Goal: Task Accomplishment & Management: Complete application form

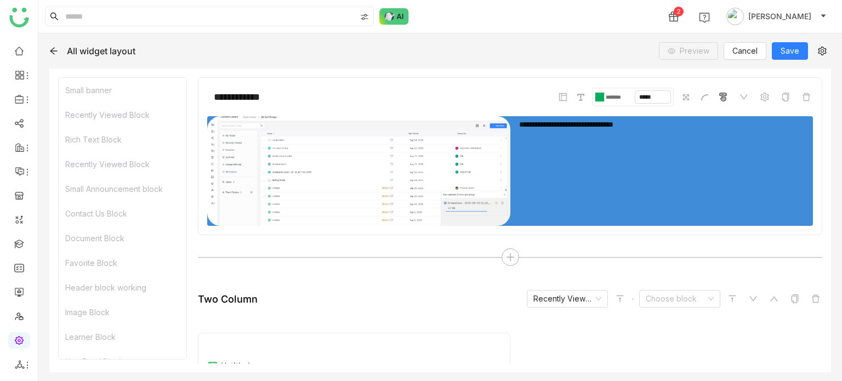
scroll to position [212, 0]
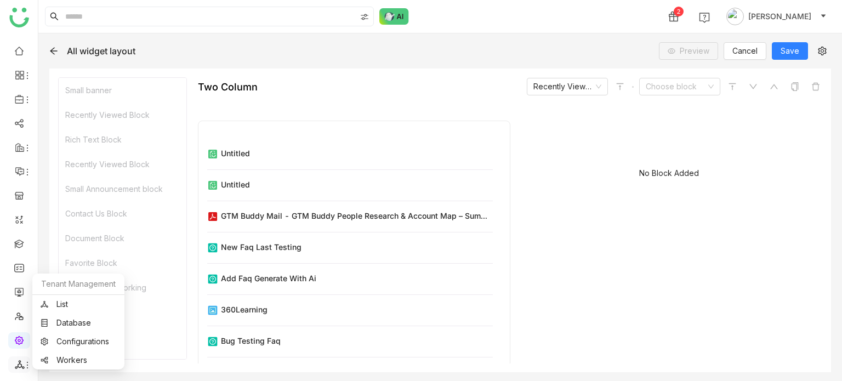
click at [24, 367] on icon at bounding box center [27, 364] width 9 height 9
click at [115, 304] on link "List" at bounding box center [79, 304] width 76 height 8
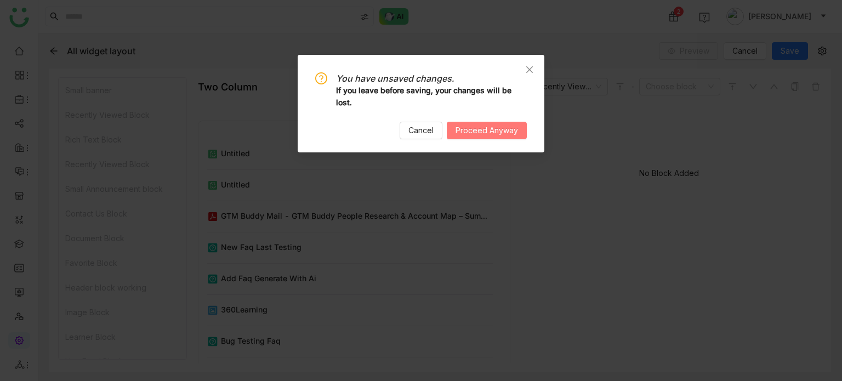
click at [517, 134] on span "Proceed Anyway" at bounding box center [486, 130] width 62 height 12
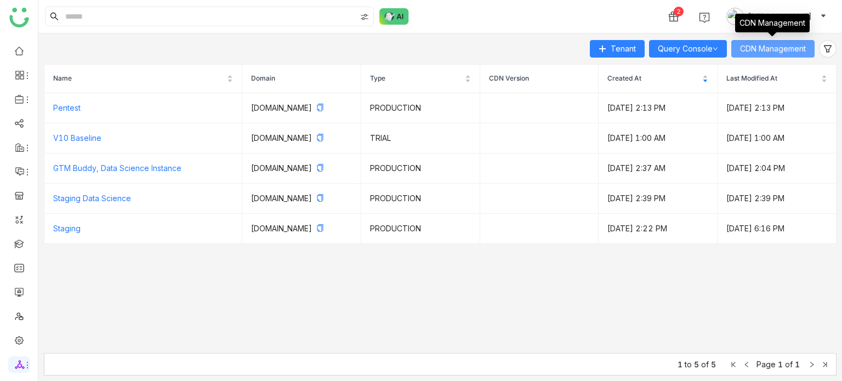
click at [795, 44] on span "CDN Management" at bounding box center [773, 49] width 66 height 12
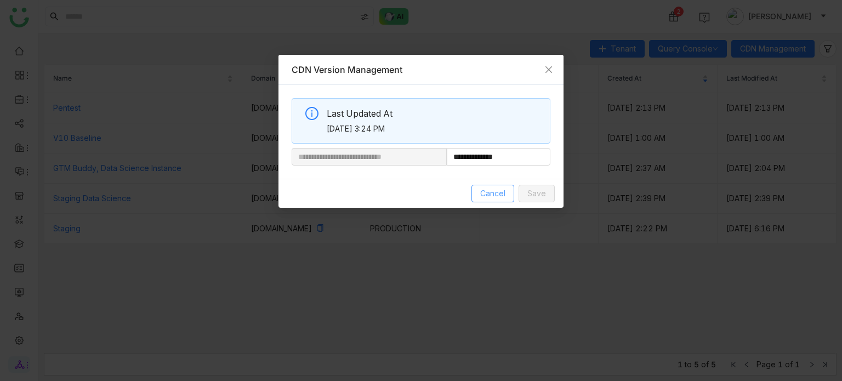
click at [497, 194] on span "Cancel" at bounding box center [492, 193] width 25 height 12
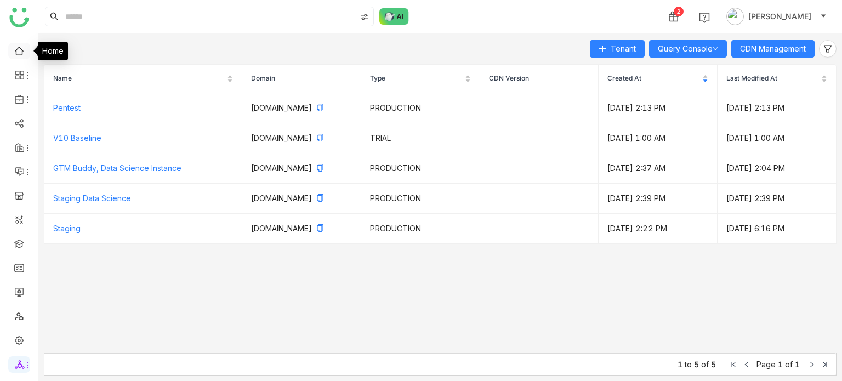
click at [20, 45] on link at bounding box center [19, 49] width 10 height 9
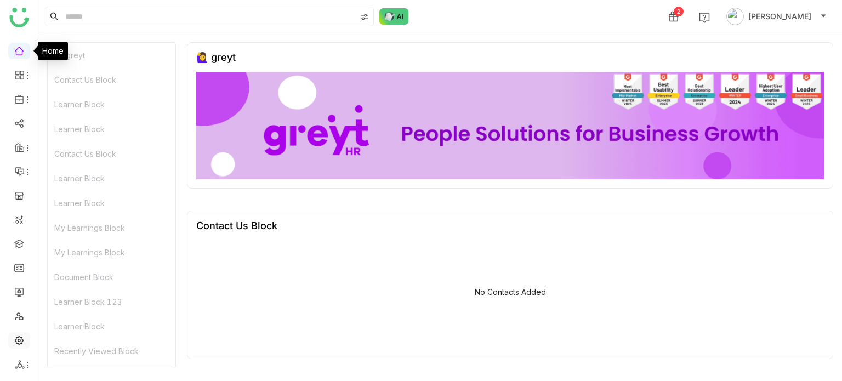
click at [24, 335] on link at bounding box center [19, 339] width 10 height 9
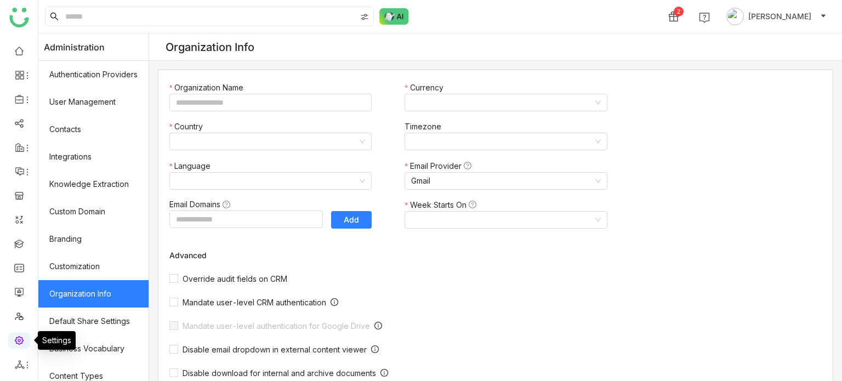
type input "*******"
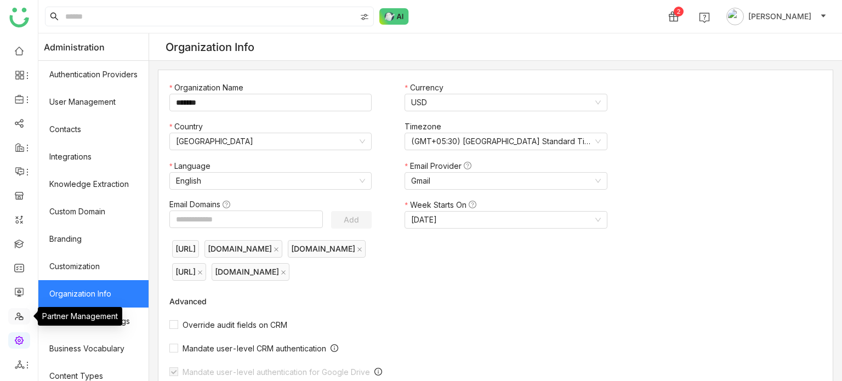
click at [17, 312] on link at bounding box center [19, 315] width 10 height 9
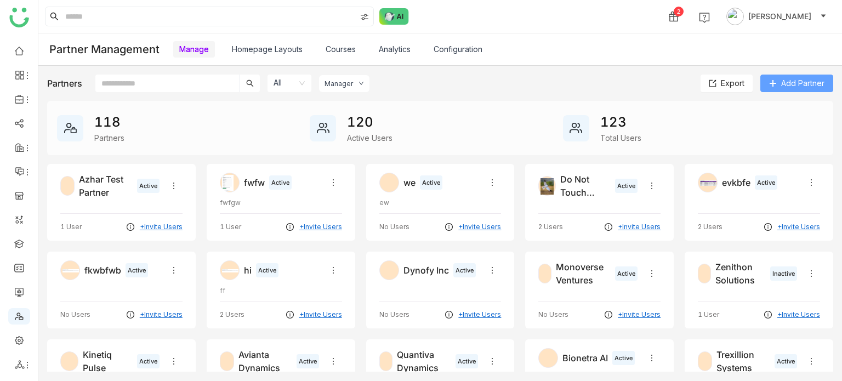
click at [812, 82] on span "Add Partner" at bounding box center [802, 83] width 43 height 12
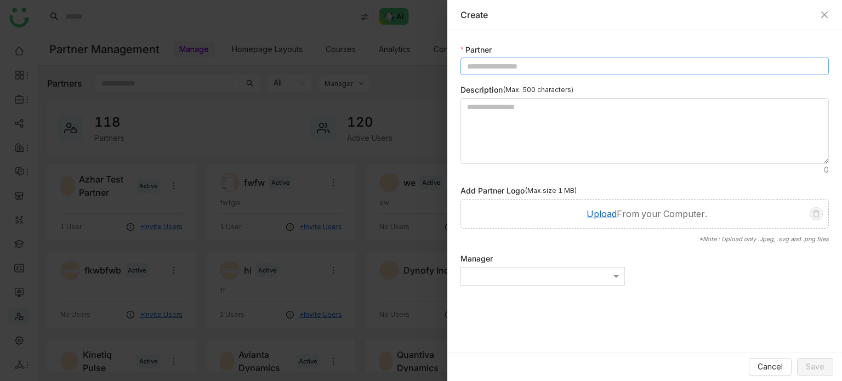
click at [741, 67] on input at bounding box center [644, 67] width 368 height 18
type input "**********"
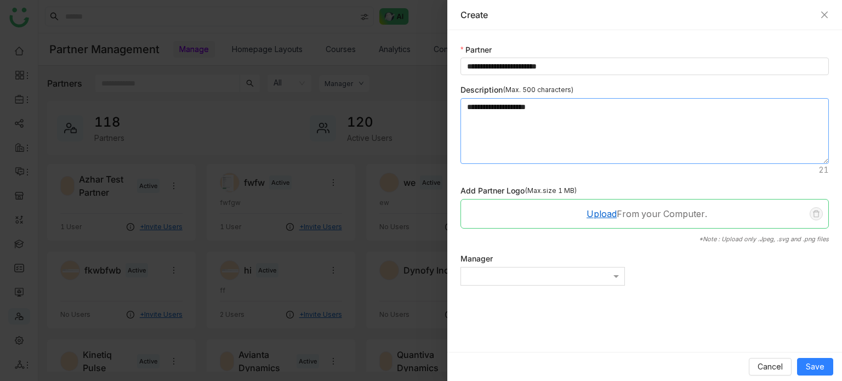
type textarea "**********"
click at [607, 215] on span "Upload" at bounding box center [601, 213] width 30 height 11
click at [596, 276] on div at bounding box center [542, 277] width 163 height 10
click at [830, 370] on button "Save" at bounding box center [815, 367] width 36 height 18
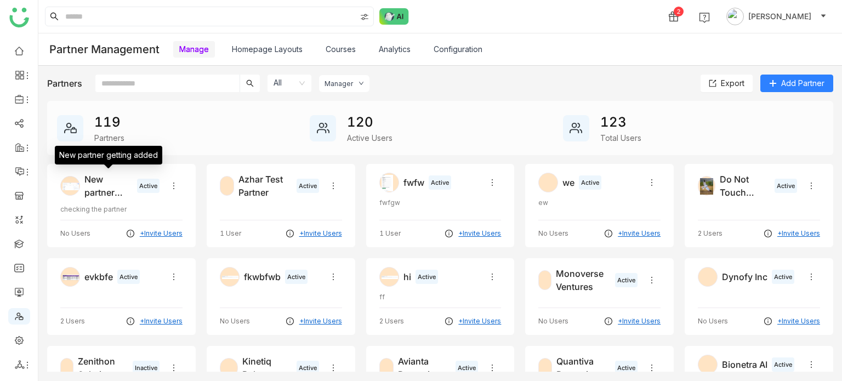
click at [107, 186] on div "New partner getting added" at bounding box center [108, 186] width 48 height 26
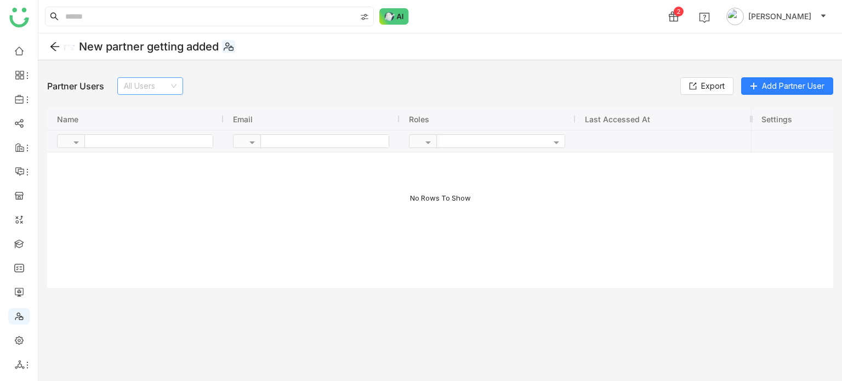
click at [142, 87] on input at bounding box center [146, 86] width 45 height 16
click at [57, 50] on icon at bounding box center [54, 46] width 11 height 11
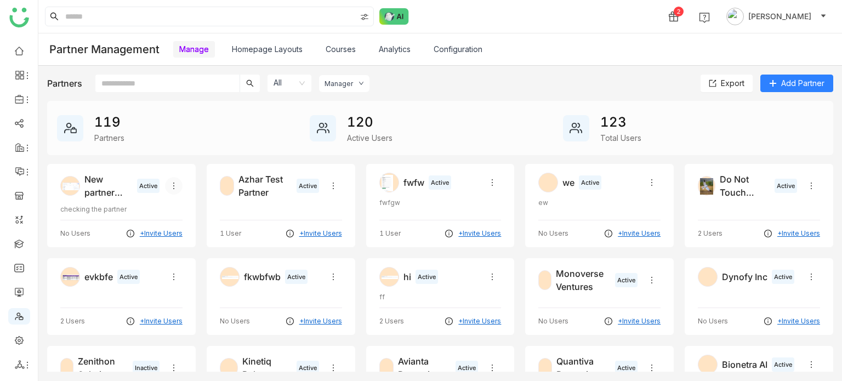
click at [171, 184] on icon at bounding box center [173, 185] width 9 height 9
click at [184, 207] on span "Edit" at bounding box center [188, 207] width 13 height 9
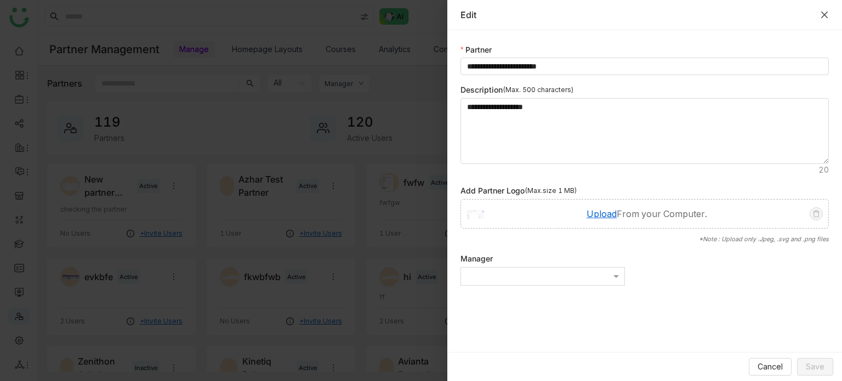
click at [822, 11] on icon "Close" at bounding box center [824, 14] width 9 height 9
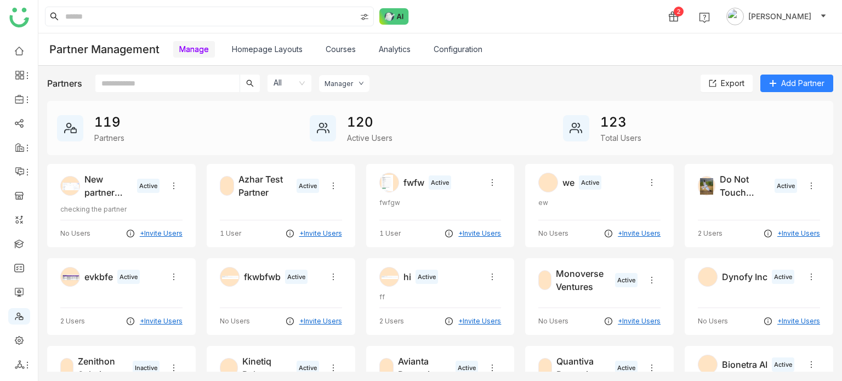
click at [455, 54] on link "Configuration" at bounding box center [457, 48] width 49 height 9
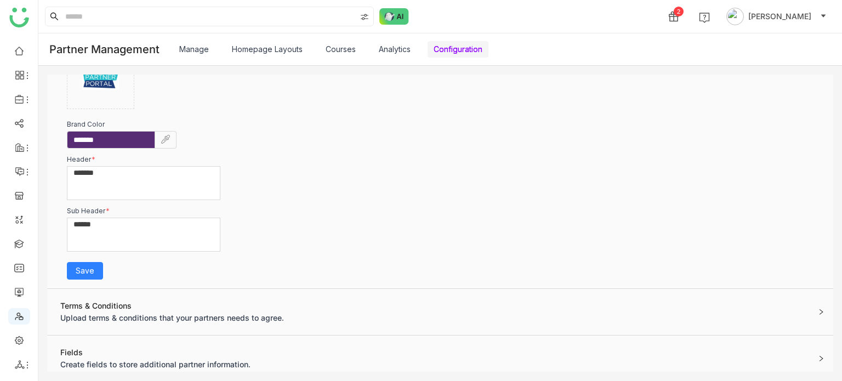
scroll to position [208, 0]
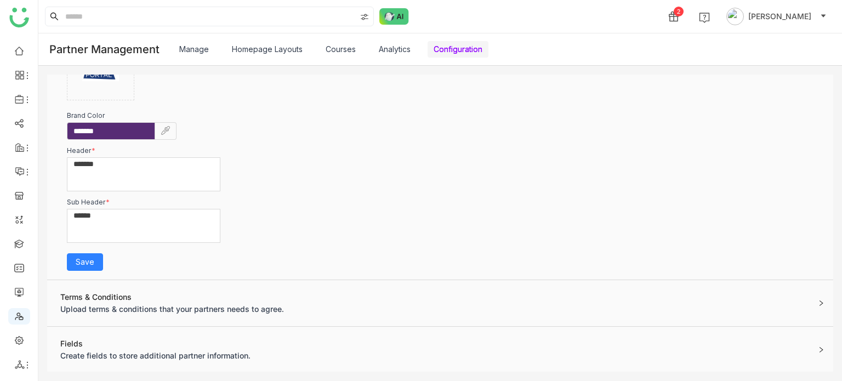
click at [341, 51] on link "Courses" at bounding box center [340, 48] width 30 height 9
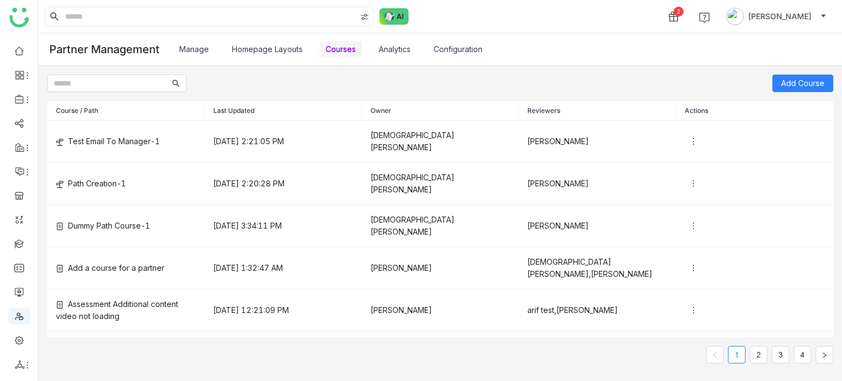
click at [277, 54] on link "Homepage Layouts" at bounding box center [267, 48] width 71 height 9
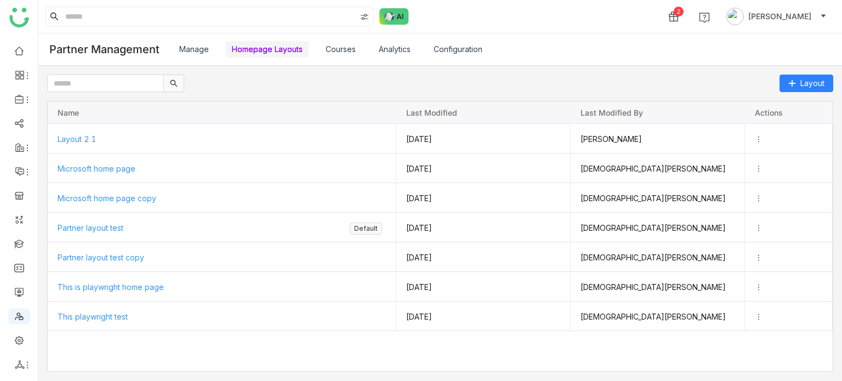
click at [198, 44] on link "Manage" at bounding box center [194, 48] width 30 height 9
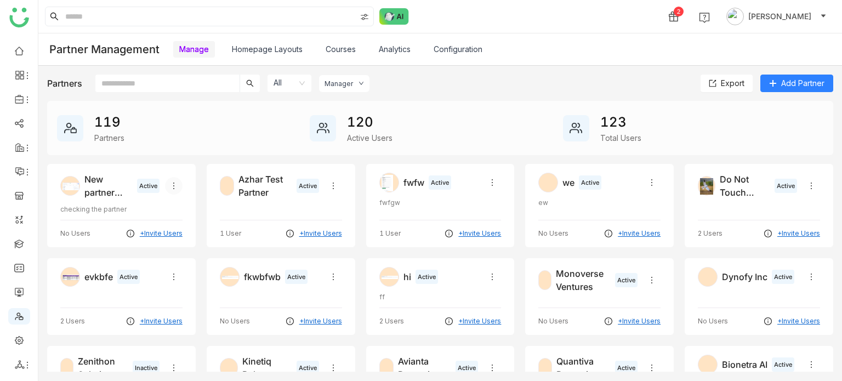
click at [170, 181] on icon at bounding box center [173, 185] width 9 height 9
click at [182, 216] on li "Edit" at bounding box center [194, 207] width 63 height 21
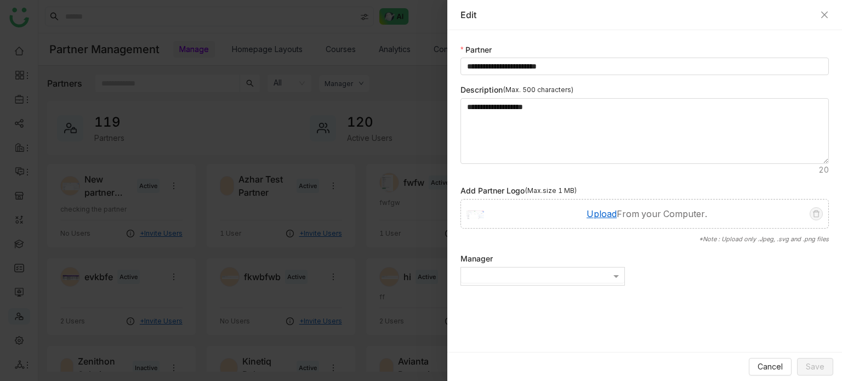
click at [605, 274] on div at bounding box center [542, 276] width 163 height 18
click at [605, 274] on div at bounding box center [542, 277] width 163 height 10
click at [548, 293] on input "Options List" at bounding box center [510, 294] width 77 height 12
type input "****"
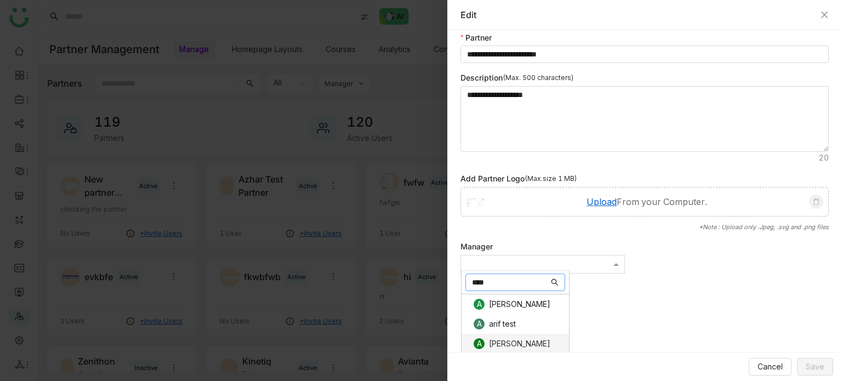
click at [526, 343] on div "A arif" at bounding box center [518, 343] width 90 height 11
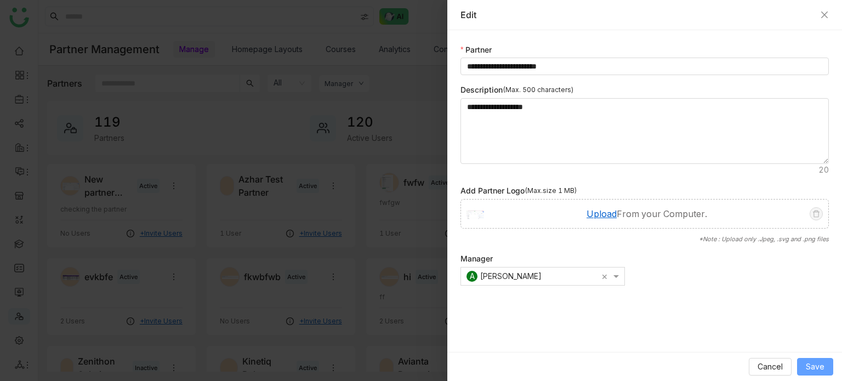
click at [823, 372] on span "Save" at bounding box center [814, 366] width 19 height 12
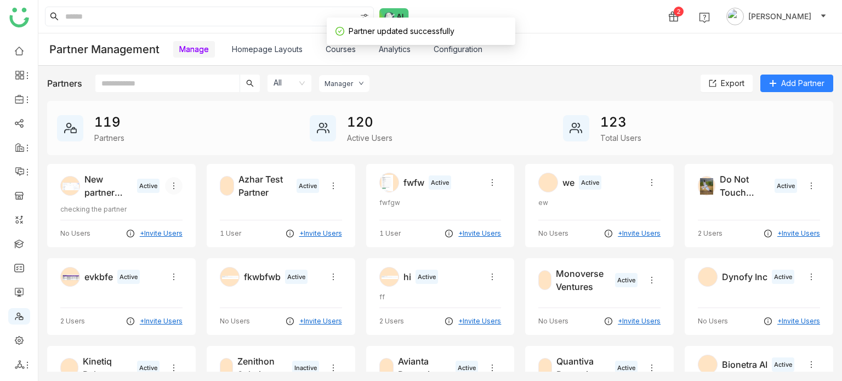
click at [171, 187] on icon at bounding box center [173, 185] width 9 height 9
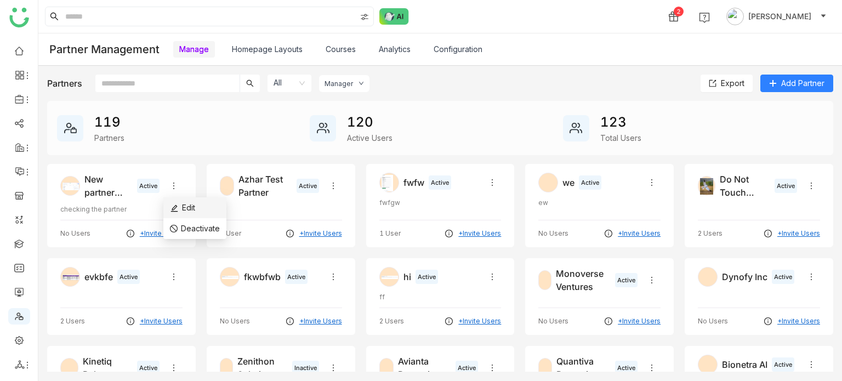
click at [177, 199] on li "Edit" at bounding box center [194, 207] width 63 height 21
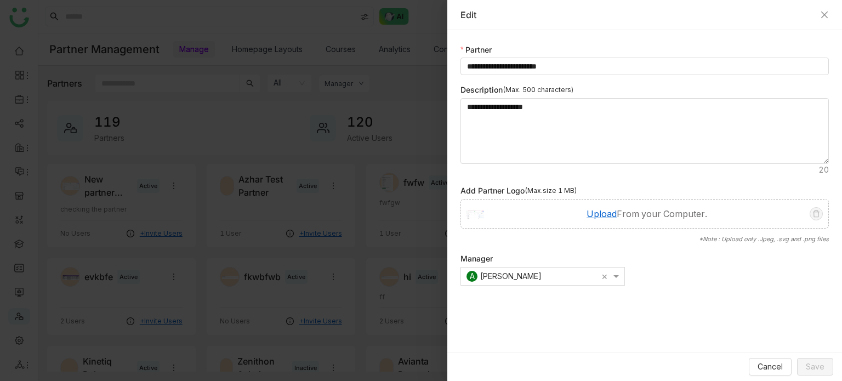
click at [827, 9] on div "Edit" at bounding box center [644, 15] width 368 height 12
click at [827, 15] on icon "Close" at bounding box center [824, 14] width 9 height 9
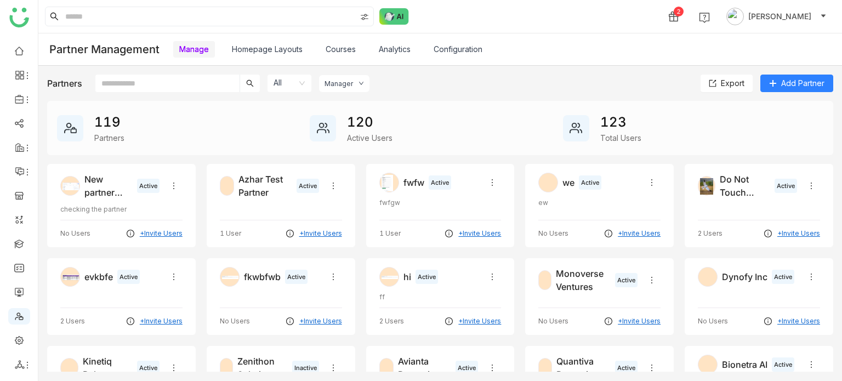
click at [87, 192] on div "New partner getting added" at bounding box center [108, 186] width 48 height 26
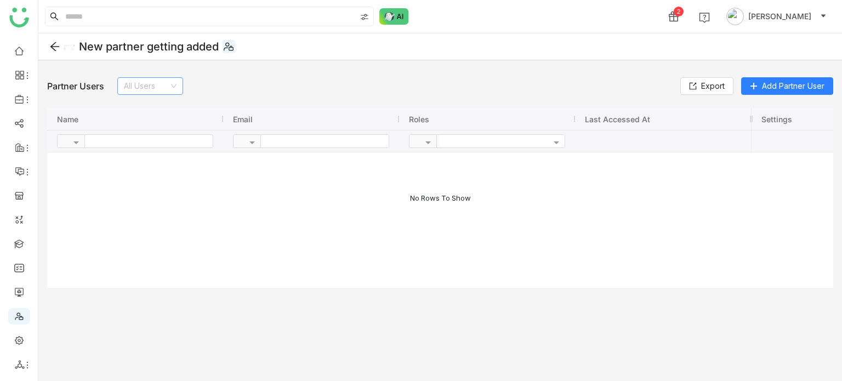
click at [173, 83] on icon at bounding box center [173, 86] width 7 height 7
click at [170, 121] on div "Inactive" at bounding box center [150, 125] width 53 height 12
click at [54, 42] on icon at bounding box center [54, 46] width 11 height 11
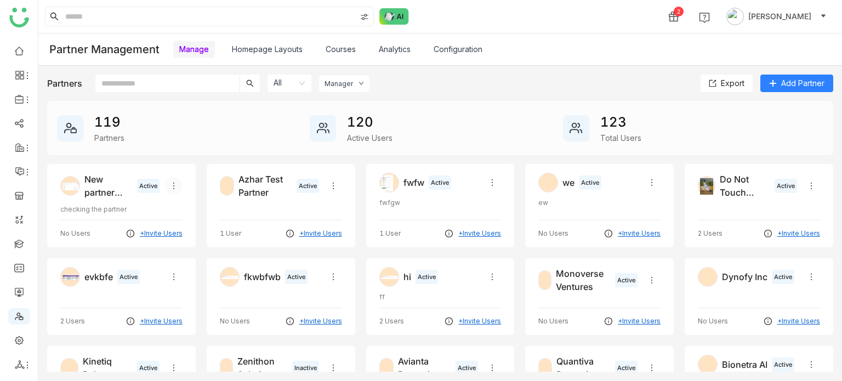
click at [174, 187] on icon at bounding box center [173, 185] width 9 height 9
click at [204, 223] on span "Deactivate" at bounding box center [195, 228] width 50 height 12
click at [135, 210] on link "Partner layout test" at bounding box center [124, 207] width 66 height 9
click at [174, 188] on icon at bounding box center [173, 185] width 9 height 9
click at [179, 222] on li "Activate" at bounding box center [189, 228] width 53 height 21
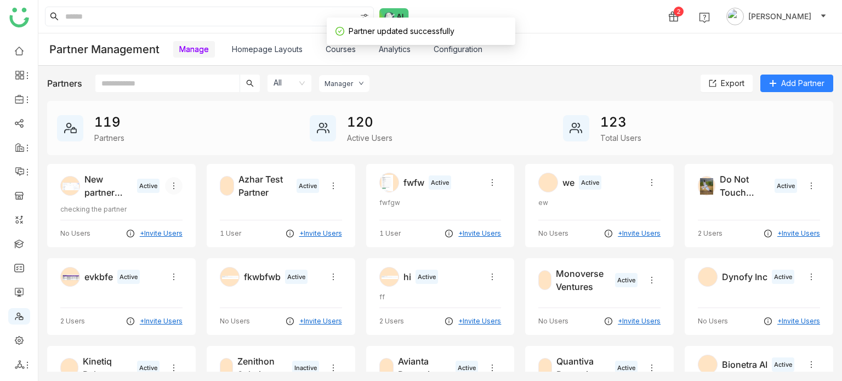
click at [174, 186] on icon at bounding box center [173, 185] width 9 height 9
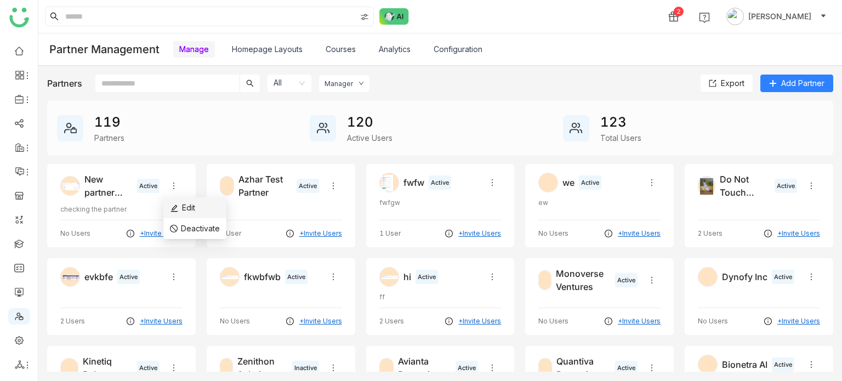
click at [178, 209] on img at bounding box center [174, 208] width 9 height 9
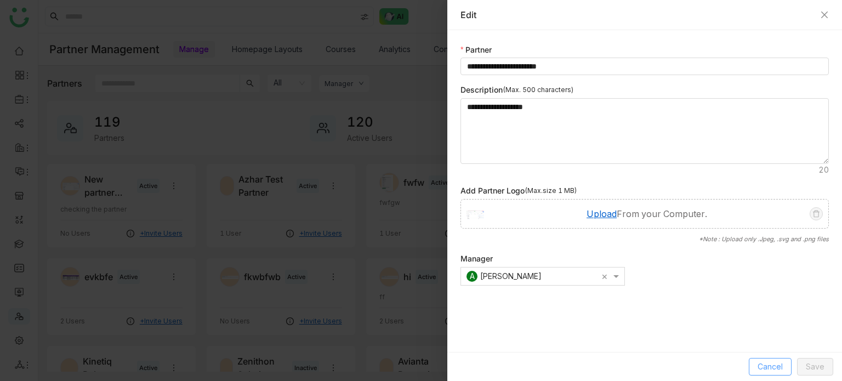
click at [765, 373] on button "Cancel" at bounding box center [769, 367] width 43 height 18
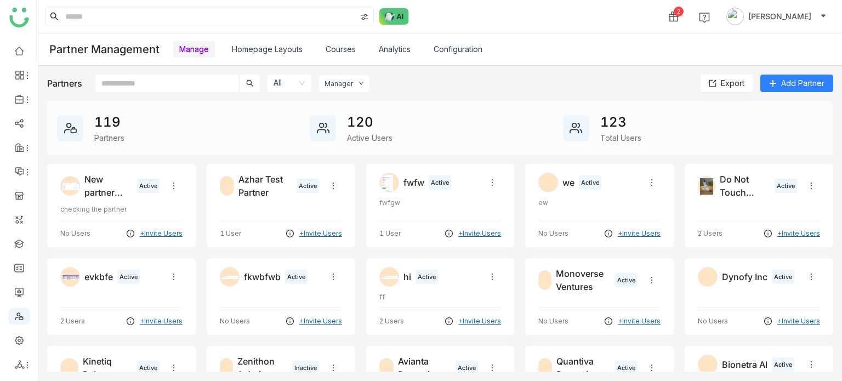
click at [164, 232] on link "+Invite Users" at bounding box center [161, 233] width 43 height 10
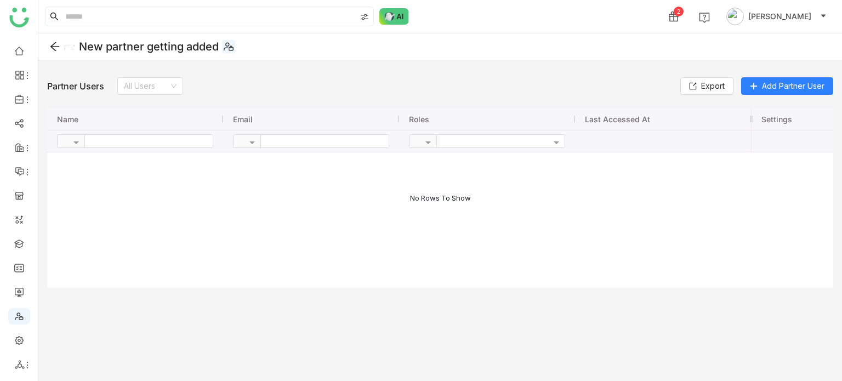
click at [233, 48] on icon at bounding box center [229, 47] width 10 height 10
click at [175, 87] on icon at bounding box center [173, 86] width 5 height 4
click at [68, 50] on img at bounding box center [69, 47] width 11 height 11
click at [71, 45] on img at bounding box center [69, 47] width 11 height 11
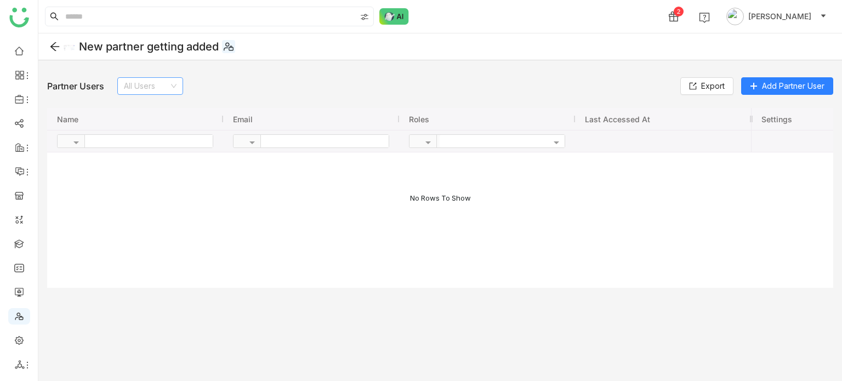
click at [53, 43] on icon at bounding box center [54, 46] width 11 height 11
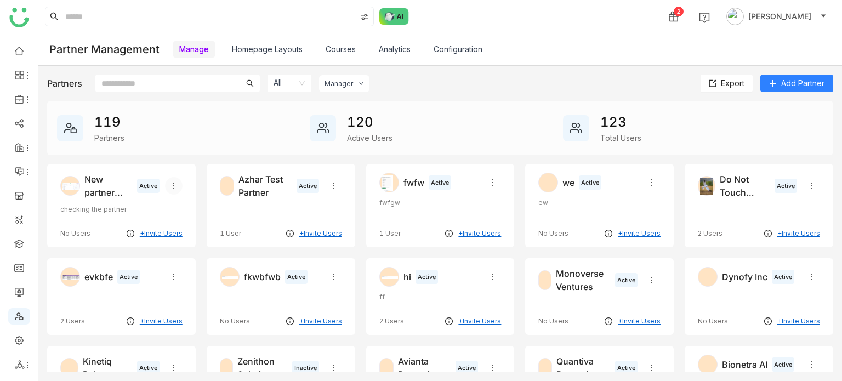
click at [174, 184] on icon at bounding box center [173, 185] width 9 height 9
click at [205, 208] on li "Edit" at bounding box center [194, 207] width 63 height 21
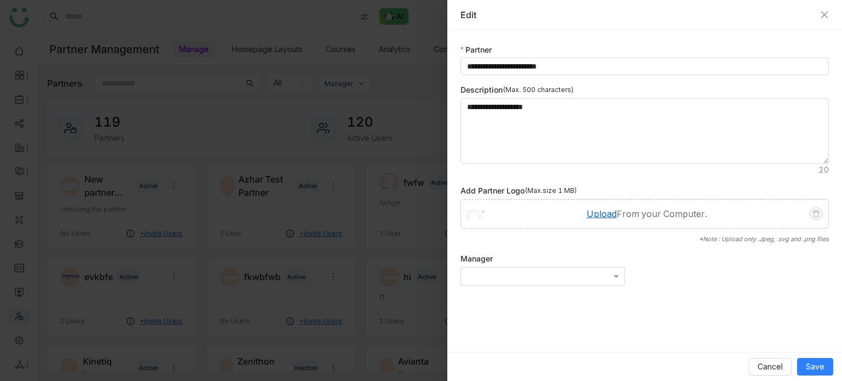
click at [608, 273] on div at bounding box center [542, 277] width 163 height 10
click at [818, 359] on button "Save" at bounding box center [815, 367] width 36 height 18
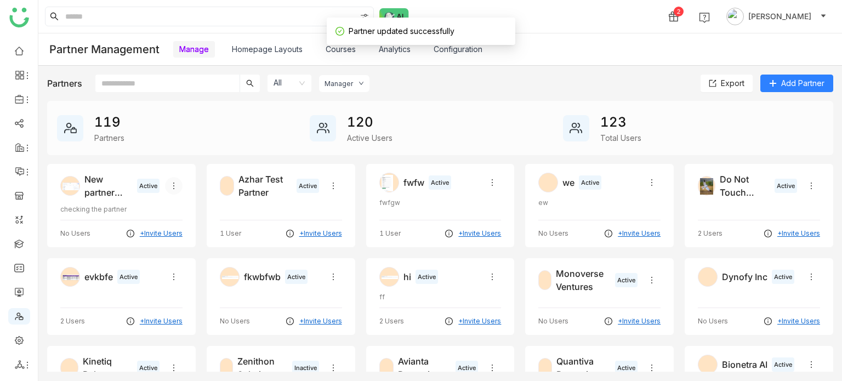
click at [171, 178] on button at bounding box center [174, 186] width 18 height 18
click at [174, 209] on img at bounding box center [174, 208] width 9 height 9
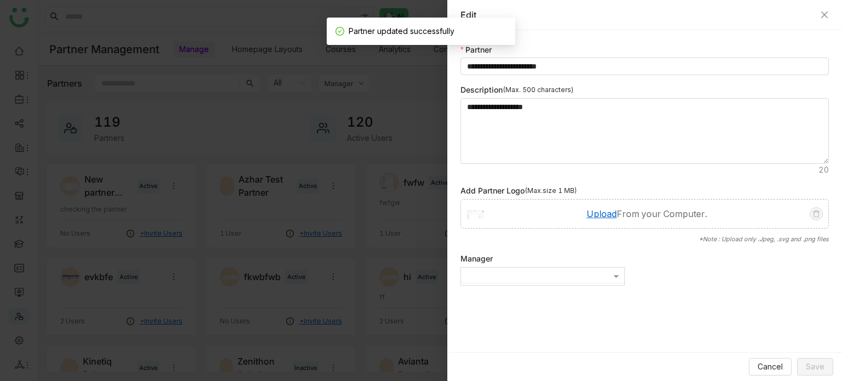
click at [599, 275] on div at bounding box center [542, 277] width 163 height 10
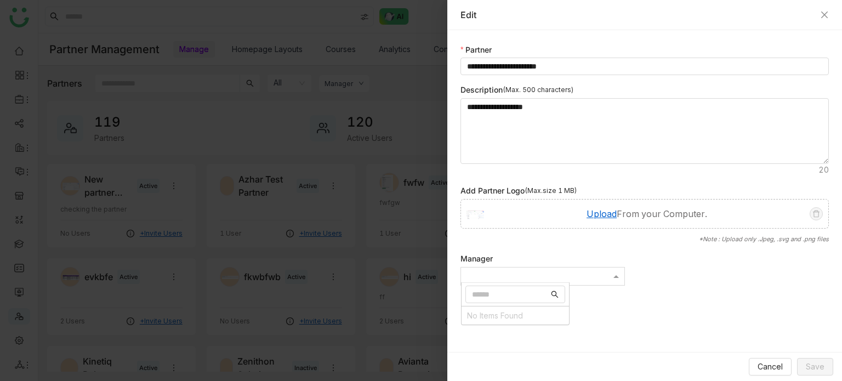
click at [224, 64] on div at bounding box center [421, 190] width 842 height 381
click at [831, 12] on div "Edit" at bounding box center [644, 15] width 394 height 30
click at [827, 13] on icon "Close" at bounding box center [824, 14] width 9 height 9
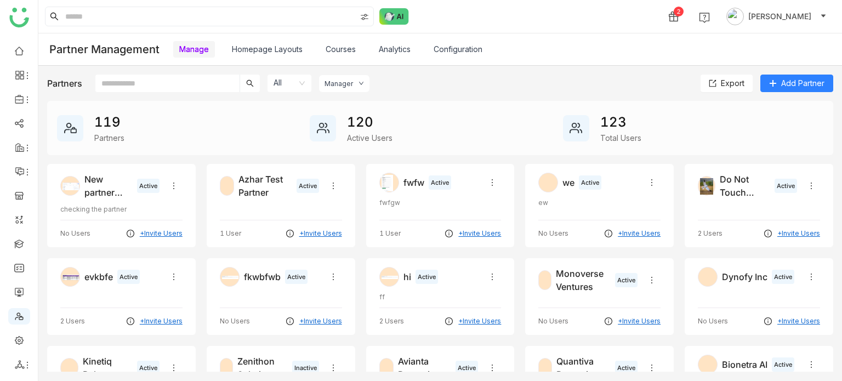
click at [18, 252] on ul at bounding box center [19, 207] width 38 height 345
click at [19, 246] on link at bounding box center [19, 242] width 10 height 9
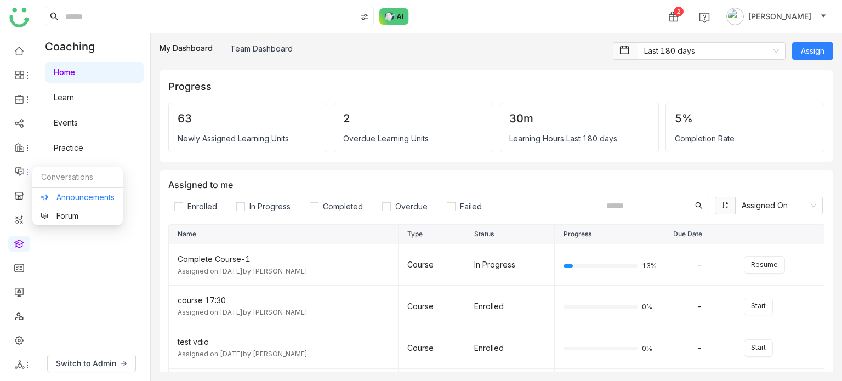
click at [64, 201] on link "Announcements" at bounding box center [78, 197] width 74 height 8
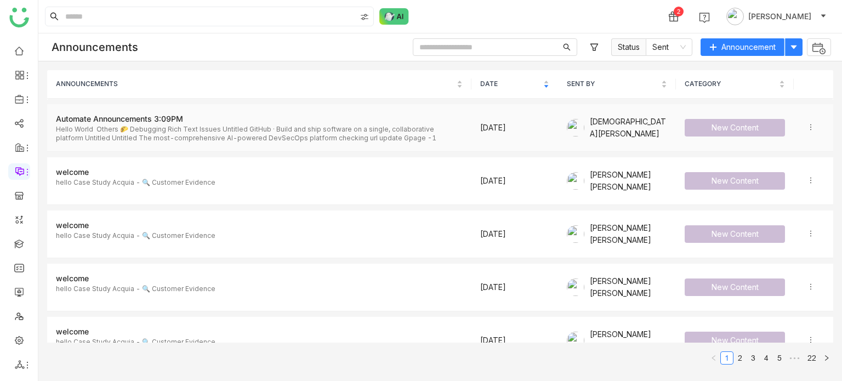
click at [117, 135] on div "Hello World Others 🌮 Debugging Rich Text Issues Untitled GitHub · Build and shi…" at bounding box center [259, 134] width 407 height 18
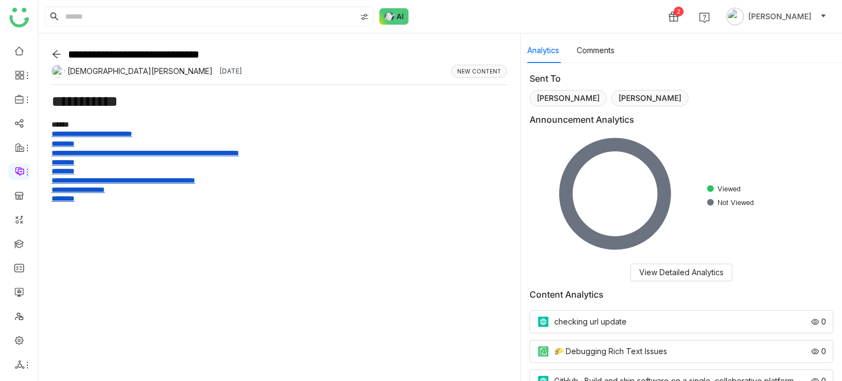
click at [56, 54] on icon at bounding box center [56, 54] width 10 height 10
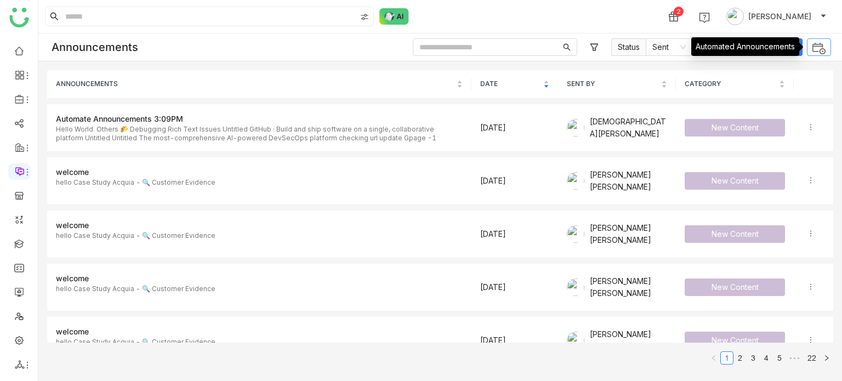
click at [825, 54] on img at bounding box center [818, 48] width 14 height 14
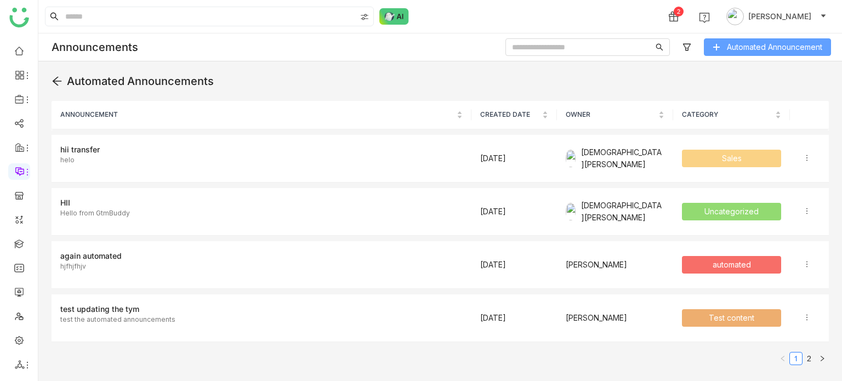
click at [746, 39] on button "Automated Announcement" at bounding box center [766, 47] width 127 height 18
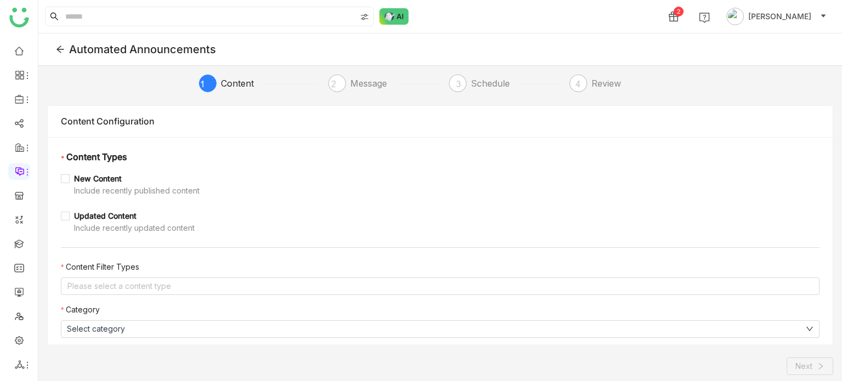
click at [59, 213] on div "* Content Types New Content Include recently published content Updated Content …" at bounding box center [440, 269] width 785 height 265
click at [111, 302] on div "* Content Types New Content Include recently published content Updated Content …" at bounding box center [440, 269] width 785 height 265
click at [116, 293] on div "* Content Types New Content Include recently published content Updated Content …" at bounding box center [440, 269] width 785 height 265
click at [123, 288] on nz-select-top-control "Please select a content type" at bounding box center [440, 286] width 758 height 18
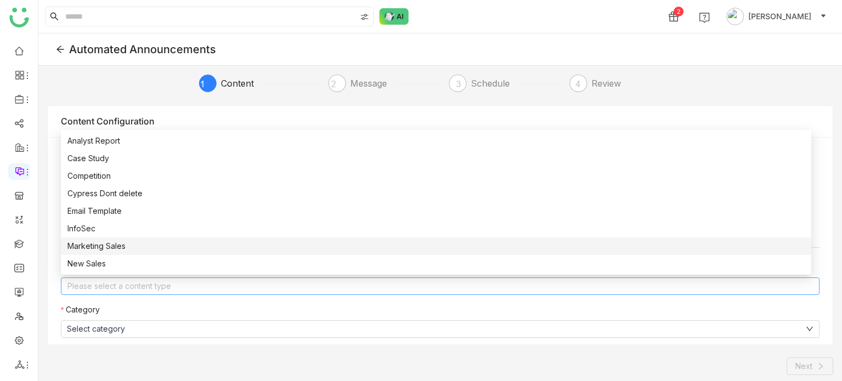
click at [122, 250] on div "Marketing Sales" at bounding box center [435, 246] width 737 height 12
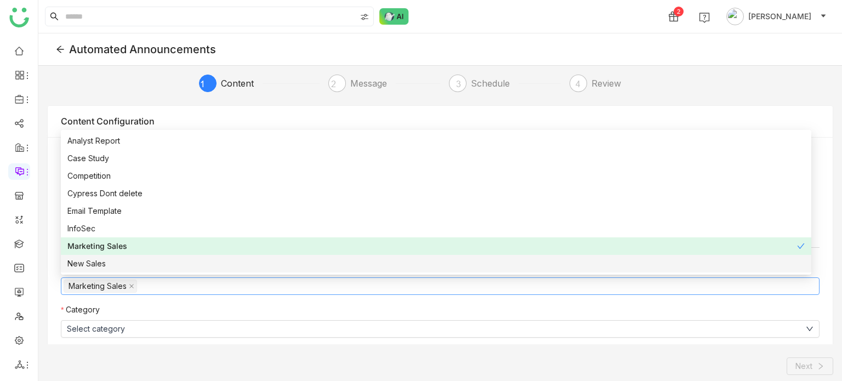
click at [719, 376] on div "1 Content 2 Message 3 Schedule 4 Review Content Configuration * Content Types N…" at bounding box center [439, 239] width 803 height 347
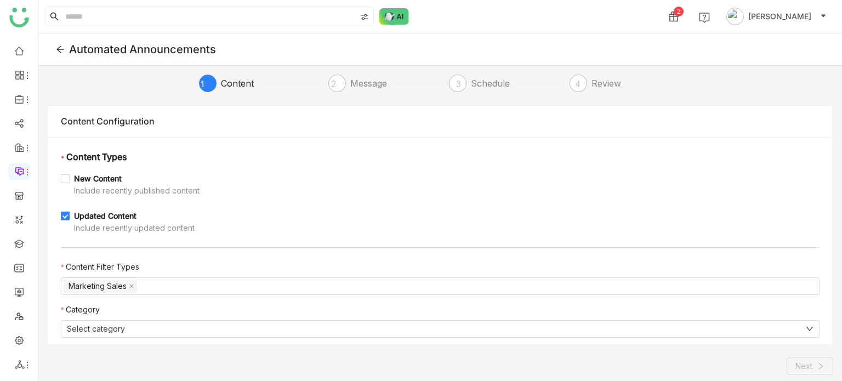
scroll to position [58, 0]
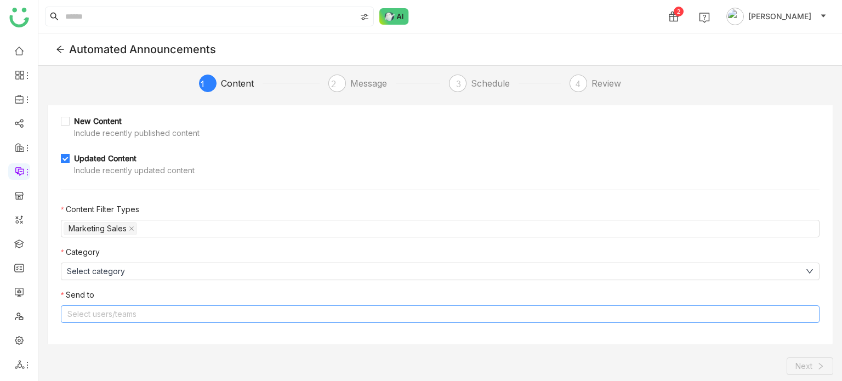
click at [153, 313] on nz-select-top-control "Select users/teams" at bounding box center [440, 314] width 758 height 18
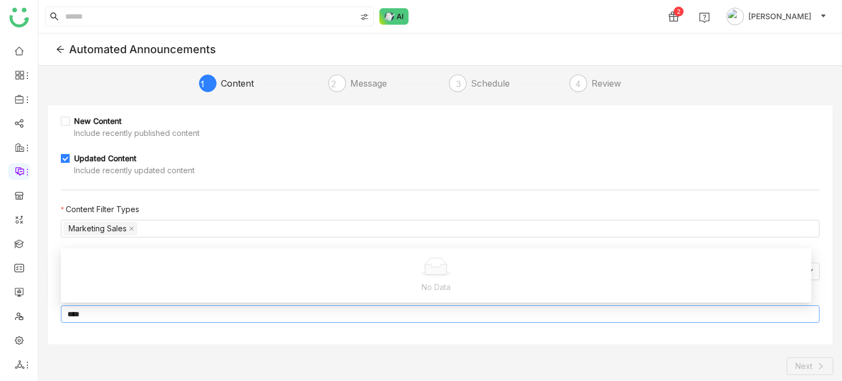
scroll to position [0, 0]
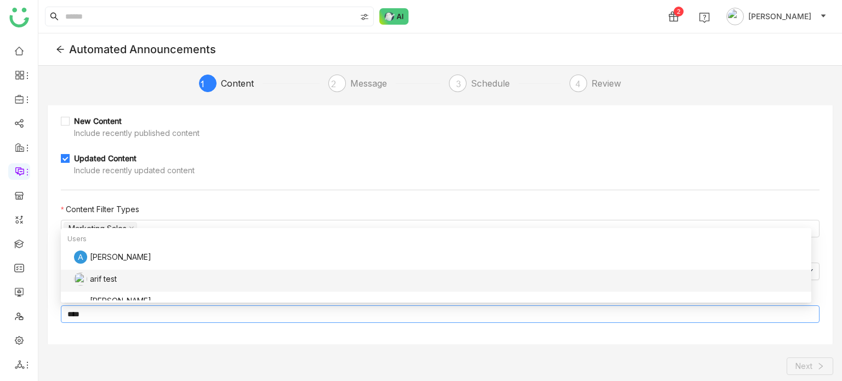
type input "****"
click at [116, 283] on div "arif test" at bounding box center [439, 278] width 730 height 13
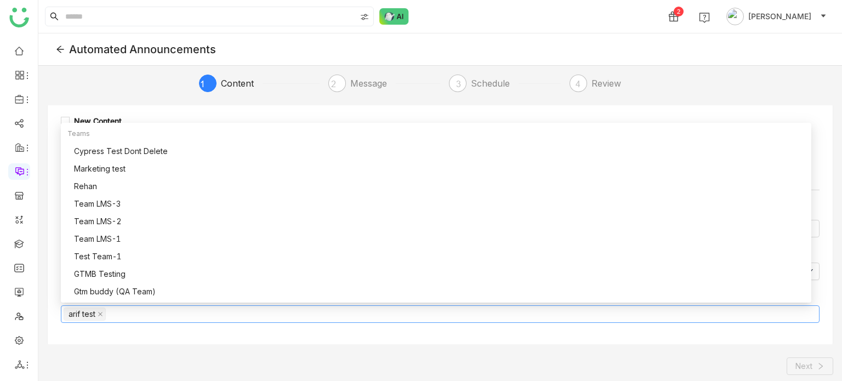
click at [671, 363] on div "Next" at bounding box center [440, 366] width 786 height 18
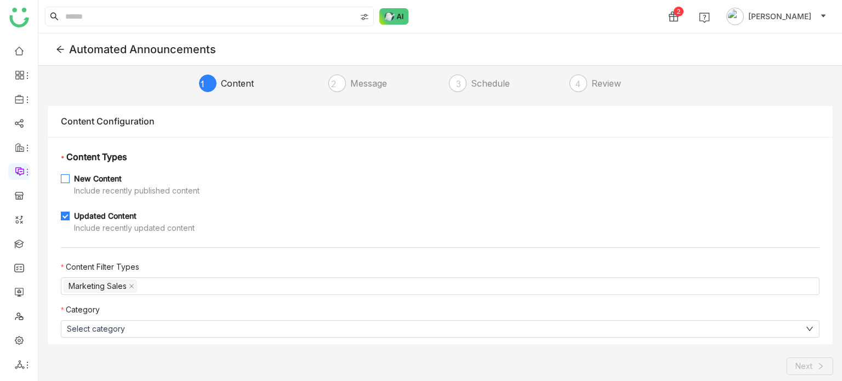
click at [91, 175] on div "New Content" at bounding box center [136, 179] width 125 height 12
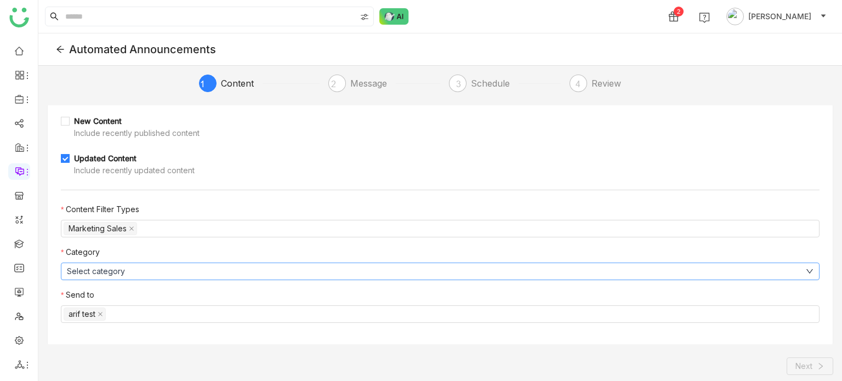
click at [216, 274] on button "Select category" at bounding box center [440, 271] width 758 height 18
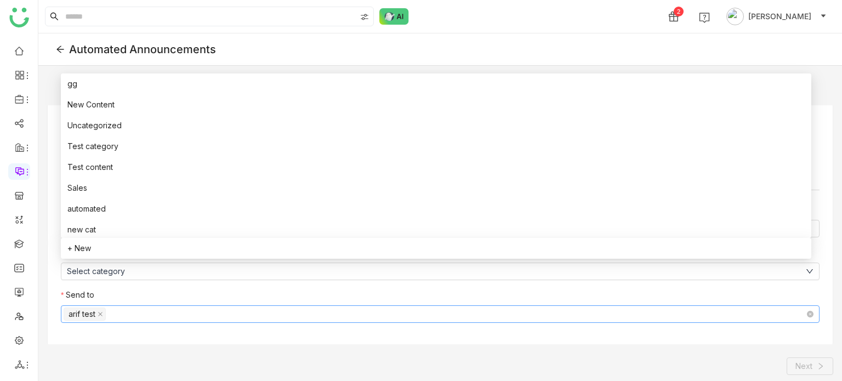
click at [204, 318] on nz-select-top-control "arif test" at bounding box center [440, 314] width 758 height 18
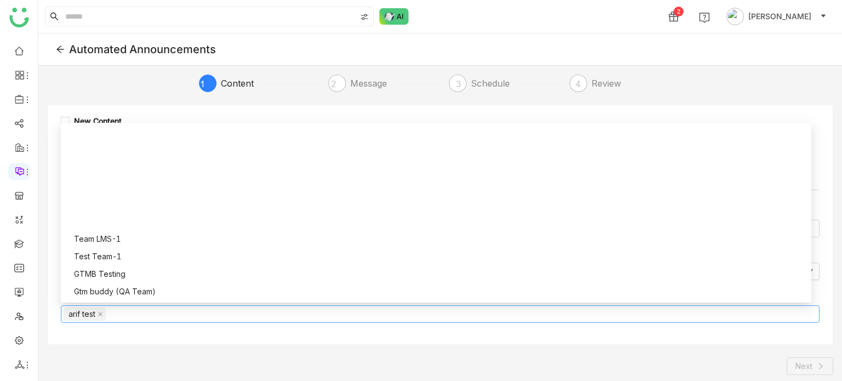
scroll to position [281, 0]
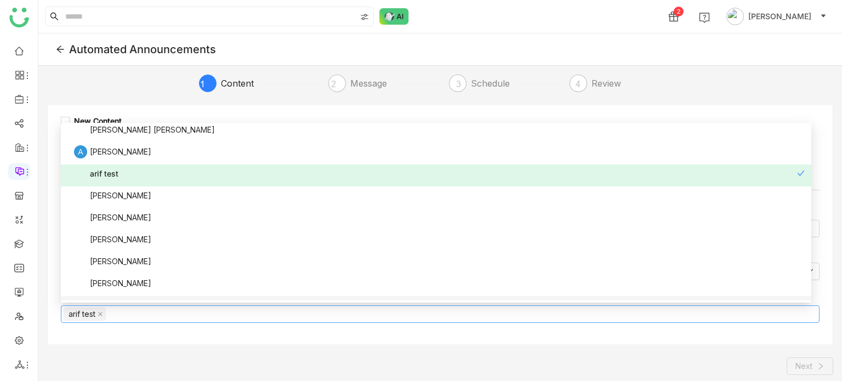
click at [471, 352] on div "1 Content 2 Message 3 Schedule 4 Review Content Configuration * Content Types N…" at bounding box center [439, 239] width 803 height 347
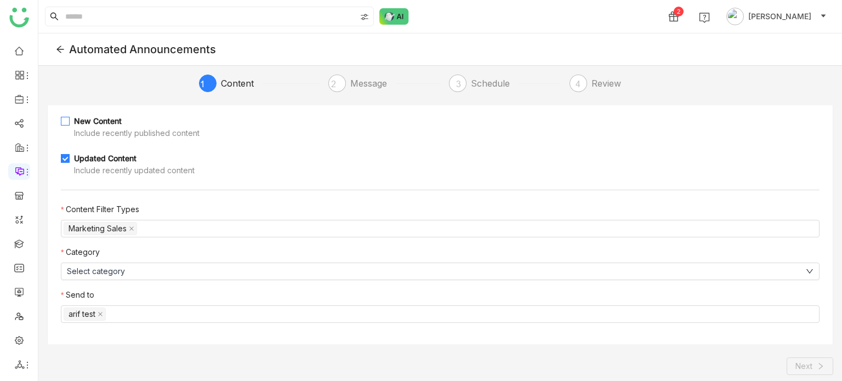
scroll to position [0, 0]
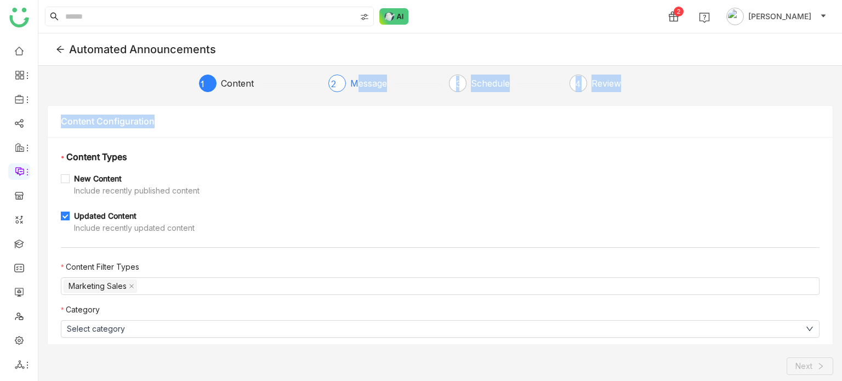
drag, startPoint x: 348, startPoint y: 93, endPoint x: 356, endPoint y: 82, distance: 13.4
click at [356, 82] on div "1 Content 2 Message 3 Schedule 4 Review Content Configuration * Content Types N…" at bounding box center [439, 239] width 803 height 347
click at [356, 82] on div "Message" at bounding box center [372, 84] width 45 height 18
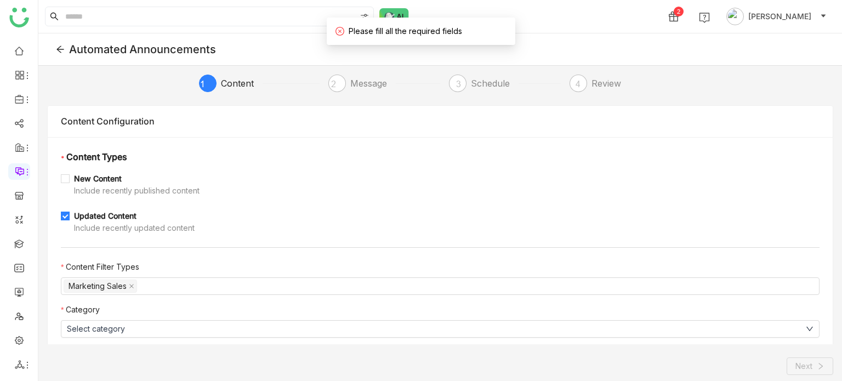
click at [242, 73] on div "1 Content 2 Message 3 Schedule 4 Review Content Configuration * Content Types N…" at bounding box center [439, 239] width 803 height 347
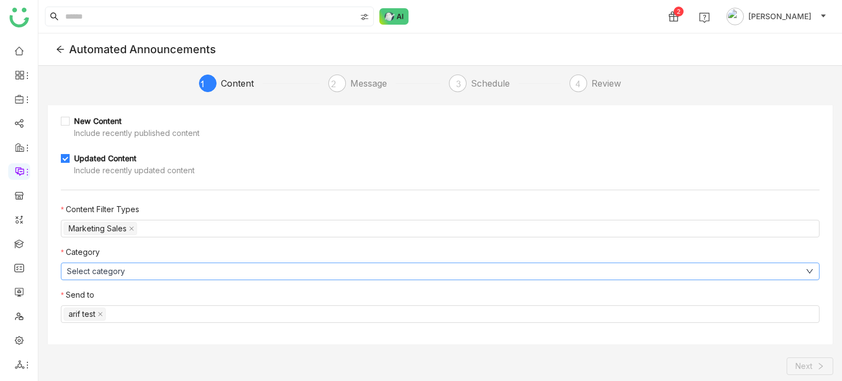
click at [181, 272] on button "Select category" at bounding box center [440, 271] width 758 height 18
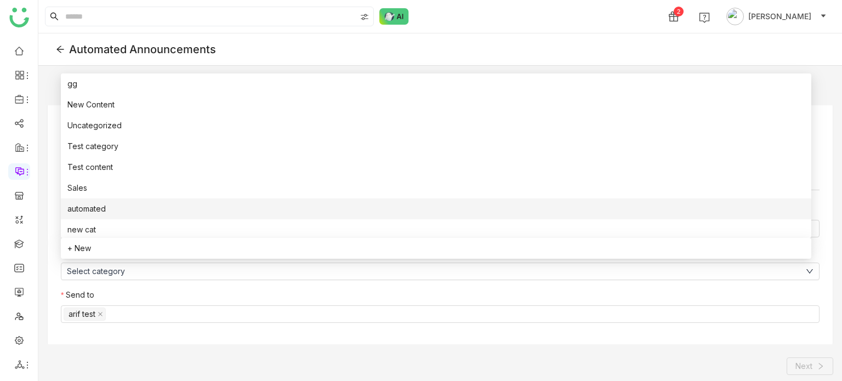
click at [113, 213] on li "automated" at bounding box center [436, 208] width 750 height 21
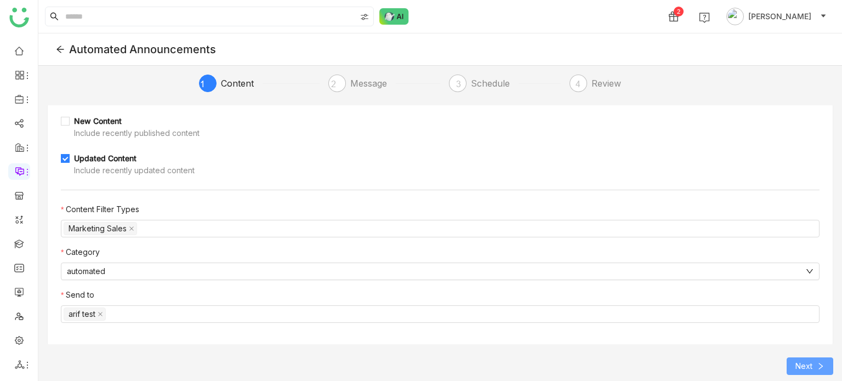
click at [816, 362] on icon at bounding box center [820, 366] width 8 height 8
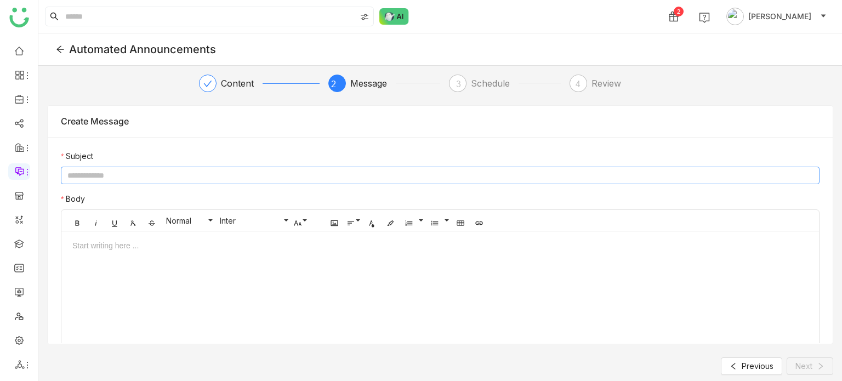
click at [410, 176] on input at bounding box center [440, 176] width 758 height 18
type input "*********"
click at [234, 289] on div at bounding box center [439, 313] width 757 height 148
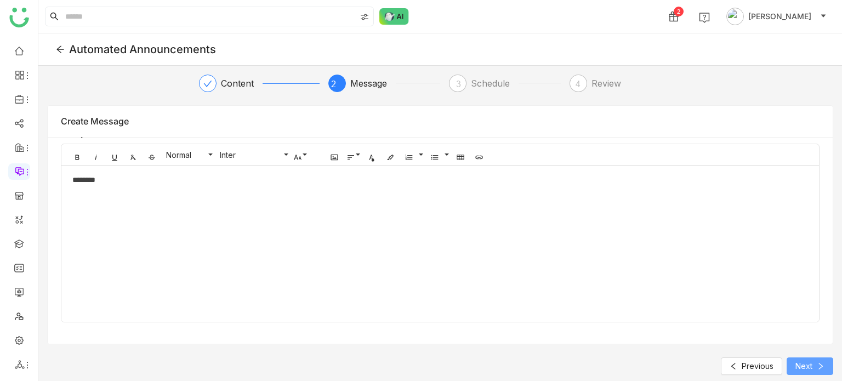
click at [802, 372] on button "Next" at bounding box center [809, 366] width 47 height 18
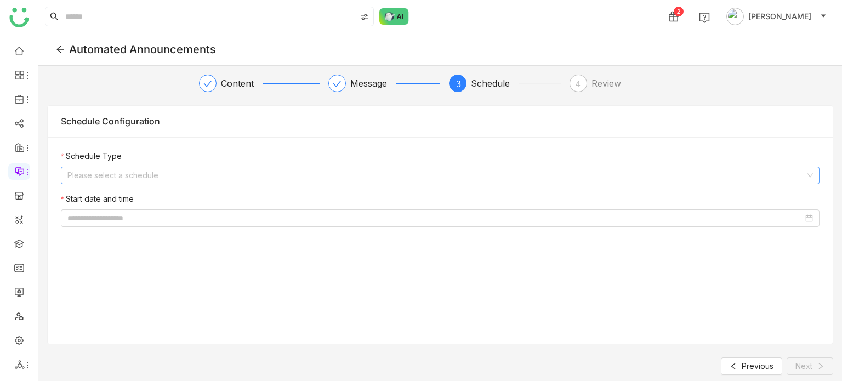
click at [329, 170] on input at bounding box center [435, 175] width 737 height 16
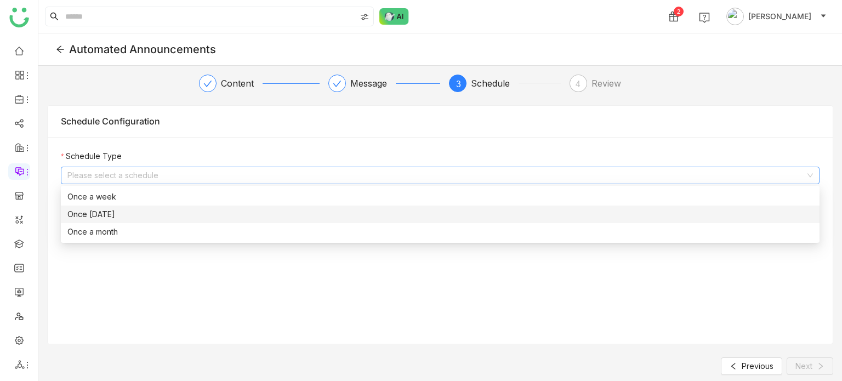
click at [193, 208] on div "Once [DATE]" at bounding box center [439, 214] width 745 height 12
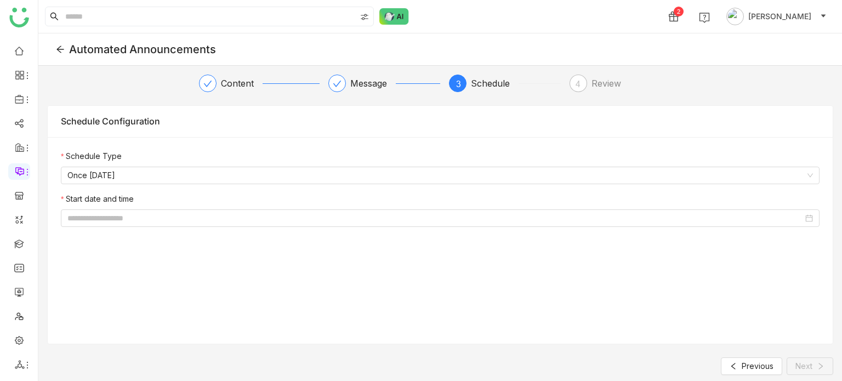
click at [209, 162] on nz-form-label "Schedule Type" at bounding box center [440, 158] width 758 height 16
click at [204, 178] on nz-select-item "Once [DATE]" at bounding box center [439, 175] width 745 height 16
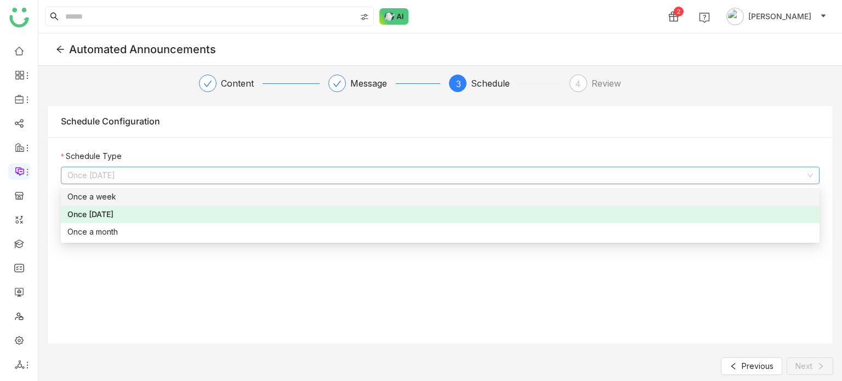
click at [197, 198] on div "Once a week" at bounding box center [439, 197] width 745 height 12
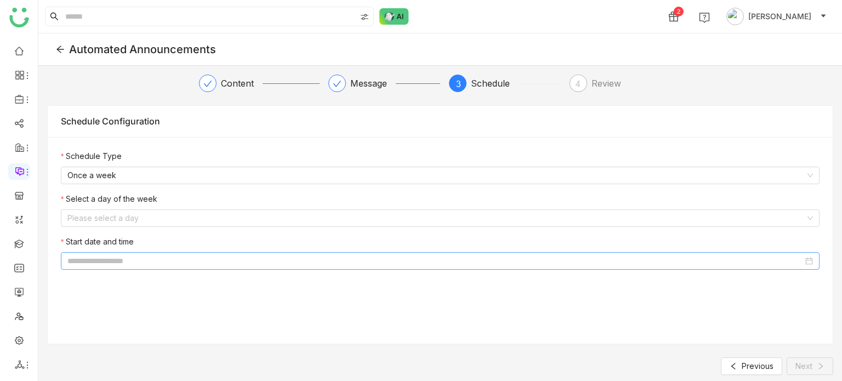
click at [184, 256] on input at bounding box center [434, 261] width 735 height 12
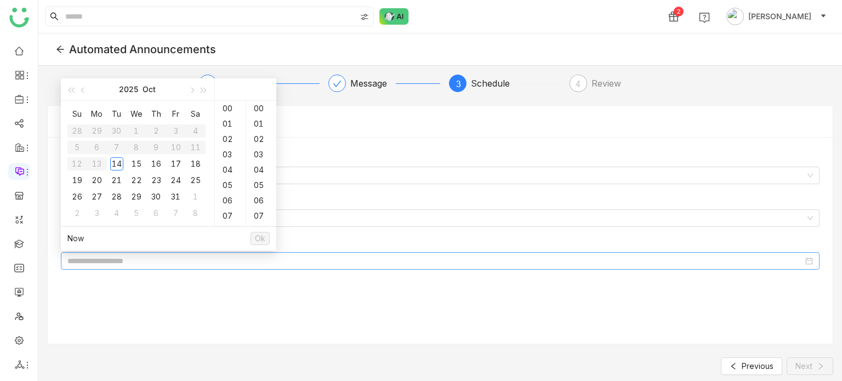
click at [444, 262] on input at bounding box center [434, 261] width 735 height 12
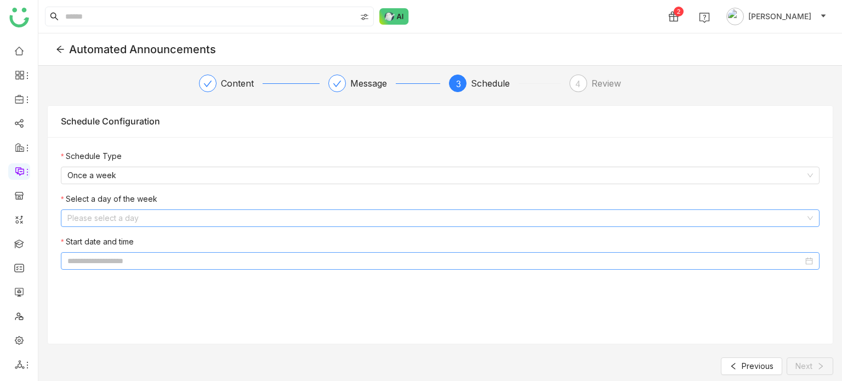
click at [390, 210] on input at bounding box center [435, 218] width 737 height 16
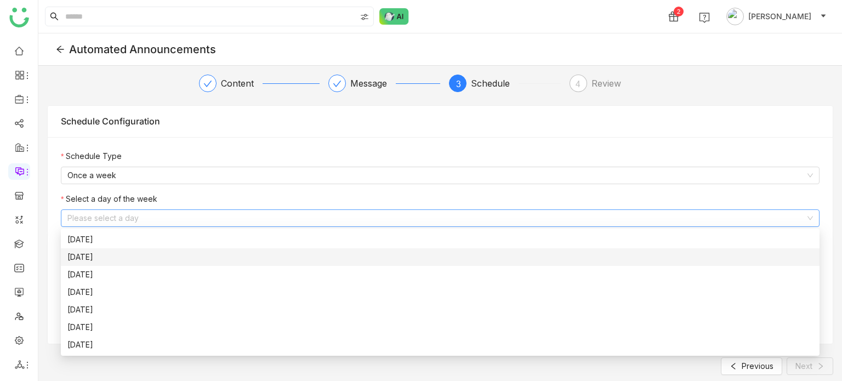
click at [213, 256] on div "[DATE]" at bounding box center [439, 257] width 745 height 12
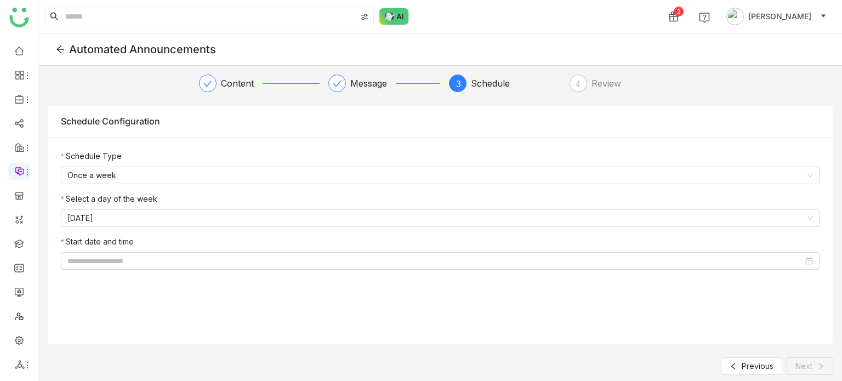
click at [159, 272] on div "Schedule Type Once a week Select a day of the week [DATE] Start date and time" at bounding box center [440, 214] width 785 height 154
click at [162, 267] on nz-date-picker at bounding box center [440, 261] width 758 height 18
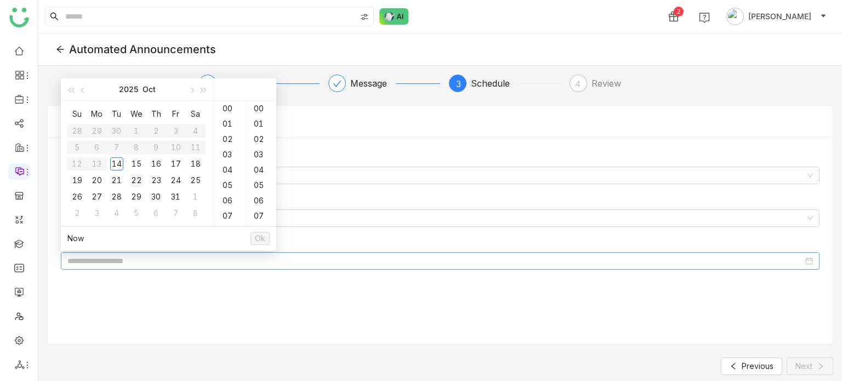
click at [142, 181] on div "22" at bounding box center [136, 180] width 13 height 13
type input "**********"
click at [257, 240] on span "Ok" at bounding box center [260, 238] width 10 height 12
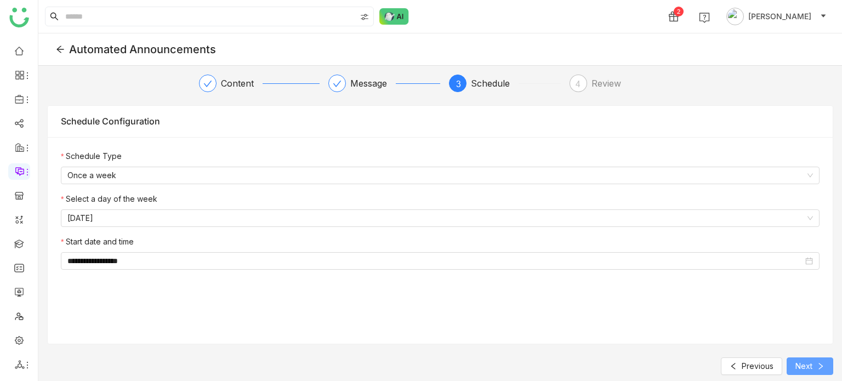
click at [818, 370] on span at bounding box center [820, 366] width 8 height 9
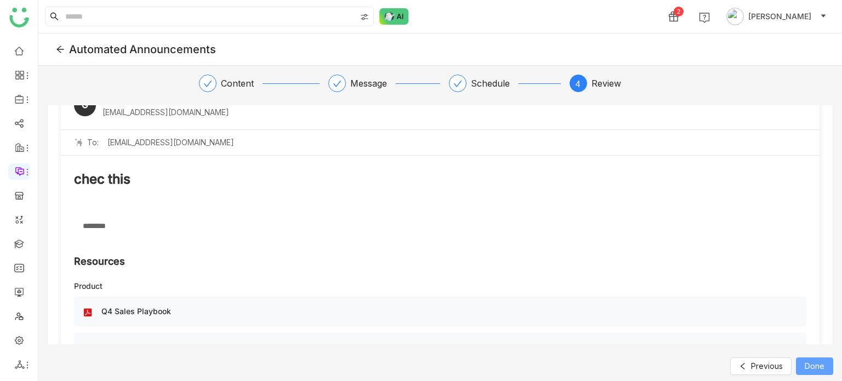
click at [819, 368] on span "Done" at bounding box center [814, 366] width 20 height 12
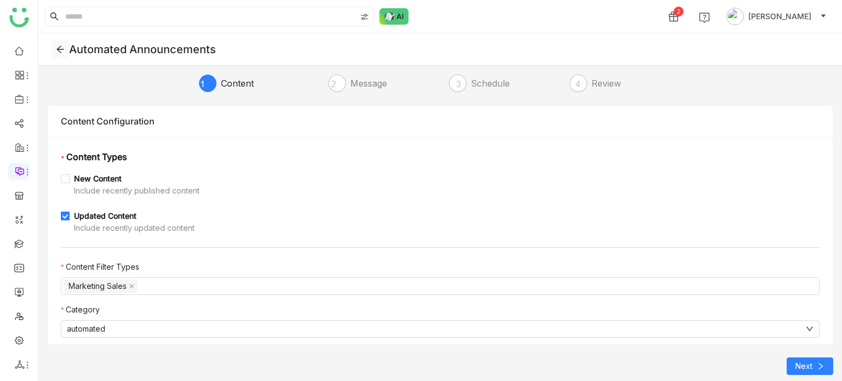
click at [52, 49] on span at bounding box center [60, 49] width 16 height 9
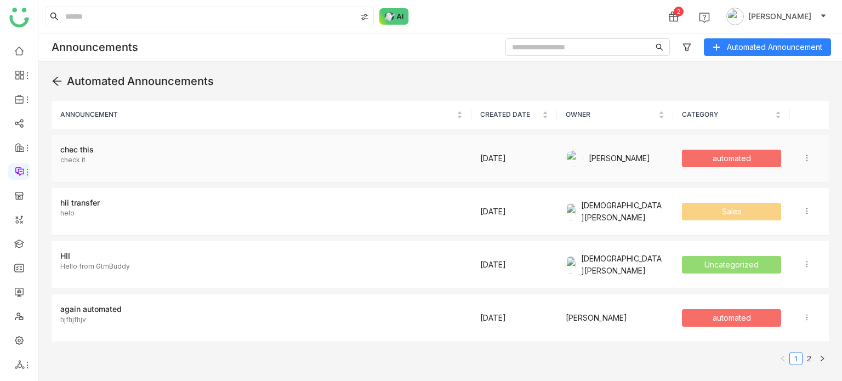
click at [803, 162] on div at bounding box center [810, 158] width 15 height 12
click at [797, 176] on li "Edit" at bounding box center [784, 177] width 49 height 21
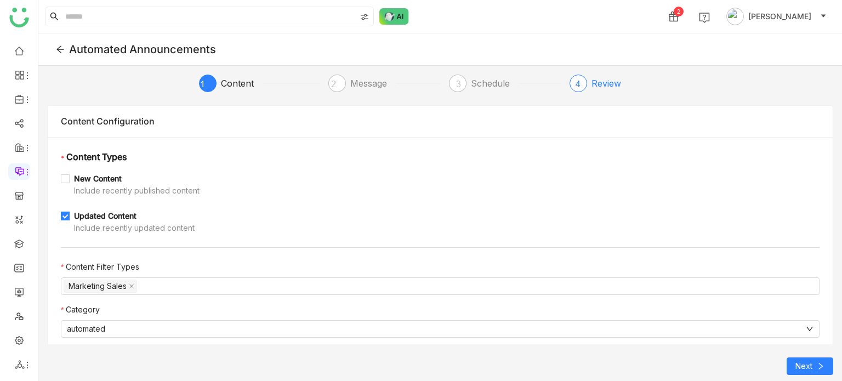
click at [608, 90] on div "Review" at bounding box center [606, 84] width 30 height 18
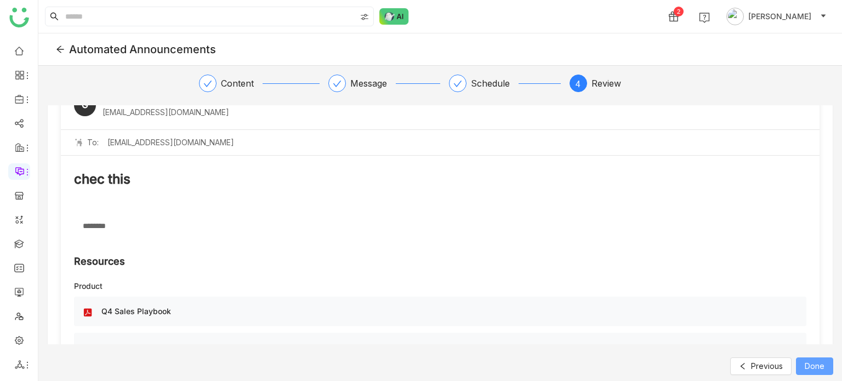
click at [806, 359] on button "Done" at bounding box center [813, 366] width 37 height 18
click at [468, 83] on div "Schedule" at bounding box center [505, 84] width 112 height 18
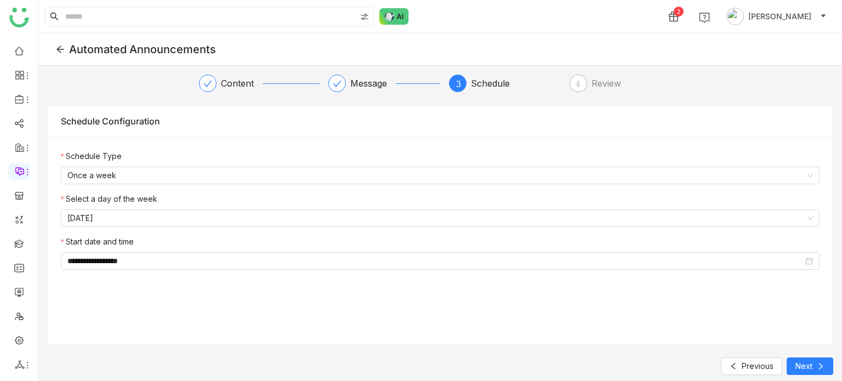
scroll to position [0, 0]
click at [150, 257] on input "**********" at bounding box center [434, 261] width 735 height 12
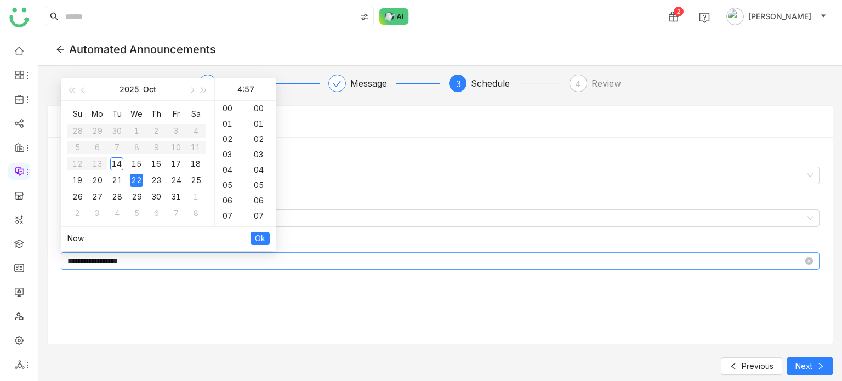
scroll to position [874, 0]
click at [230, 120] on div "17" at bounding box center [230, 123] width 31 height 15
type input "**********"
click at [261, 235] on span "Ok" at bounding box center [260, 238] width 10 height 12
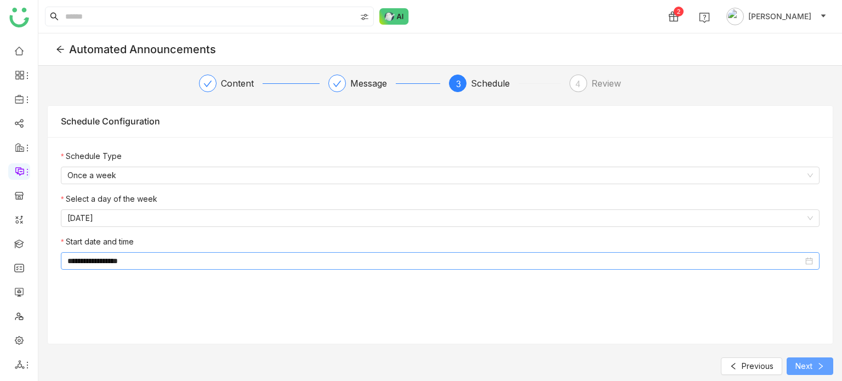
click at [813, 372] on button "Next" at bounding box center [809, 366] width 47 height 18
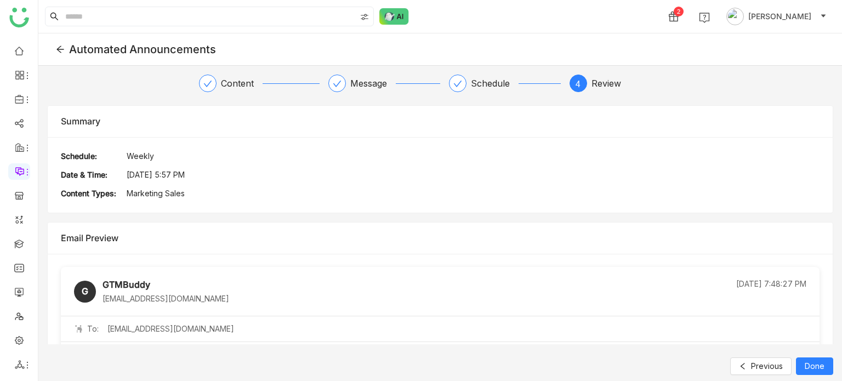
scroll to position [186, 0]
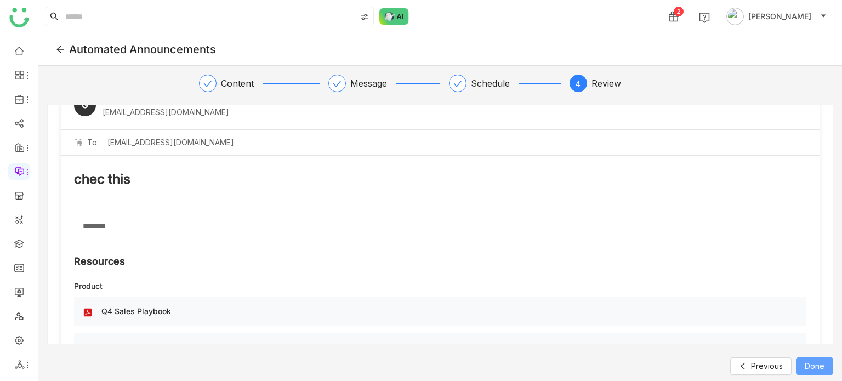
click at [811, 362] on span "Done" at bounding box center [814, 366] width 20 height 12
